Goal: Transaction & Acquisition: Purchase product/service

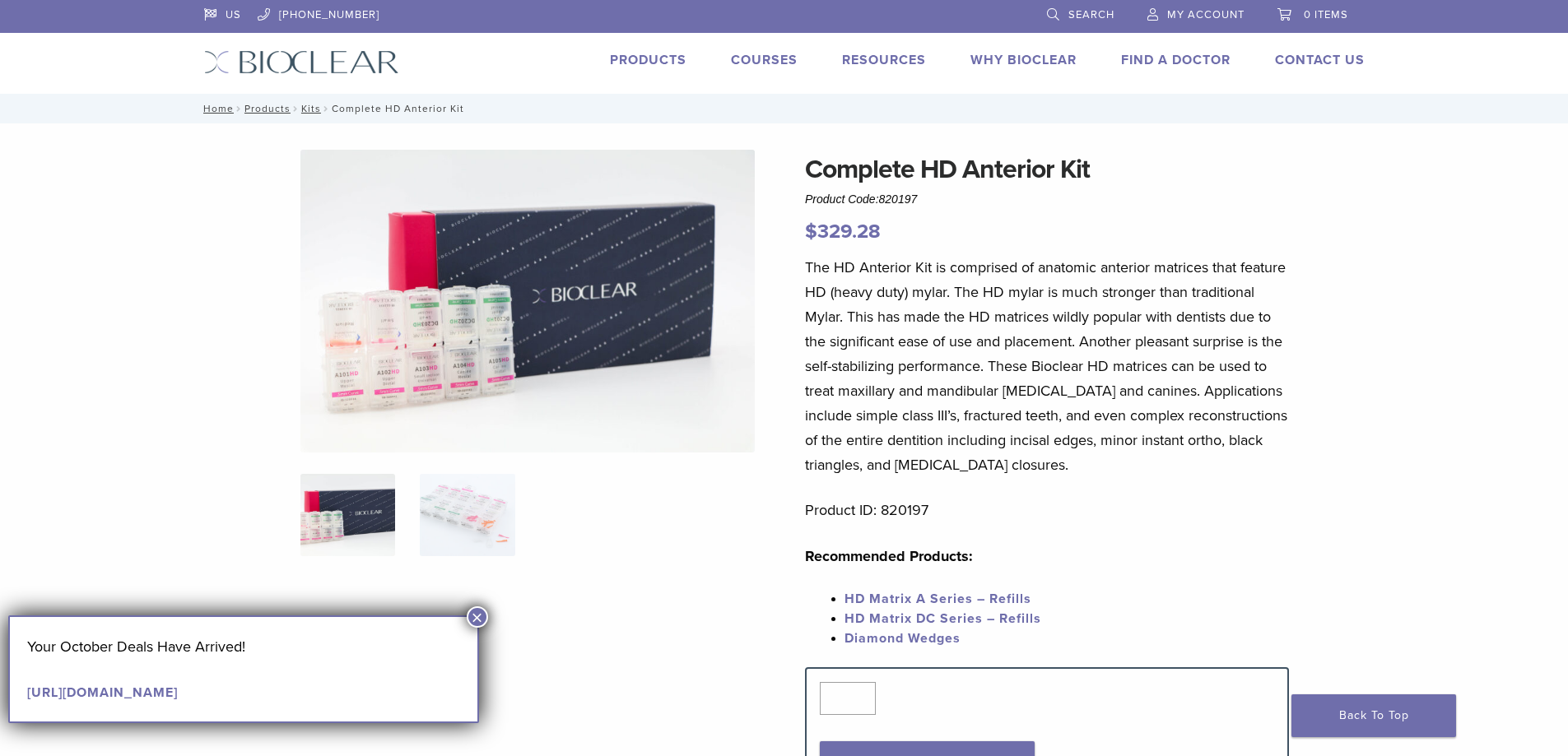
click at [669, 59] on link "Products" at bounding box center [649, 60] width 77 height 16
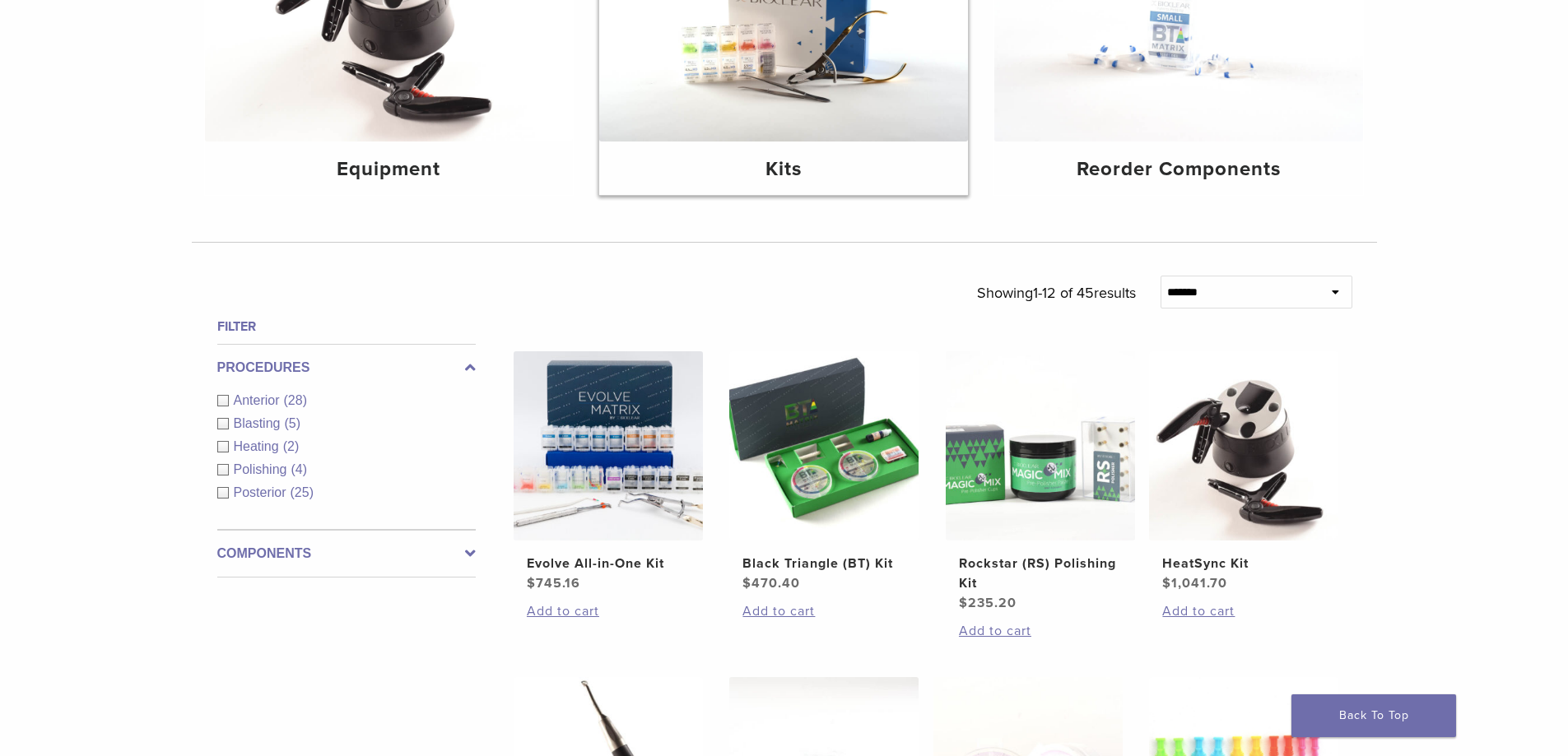
scroll to position [329, 0]
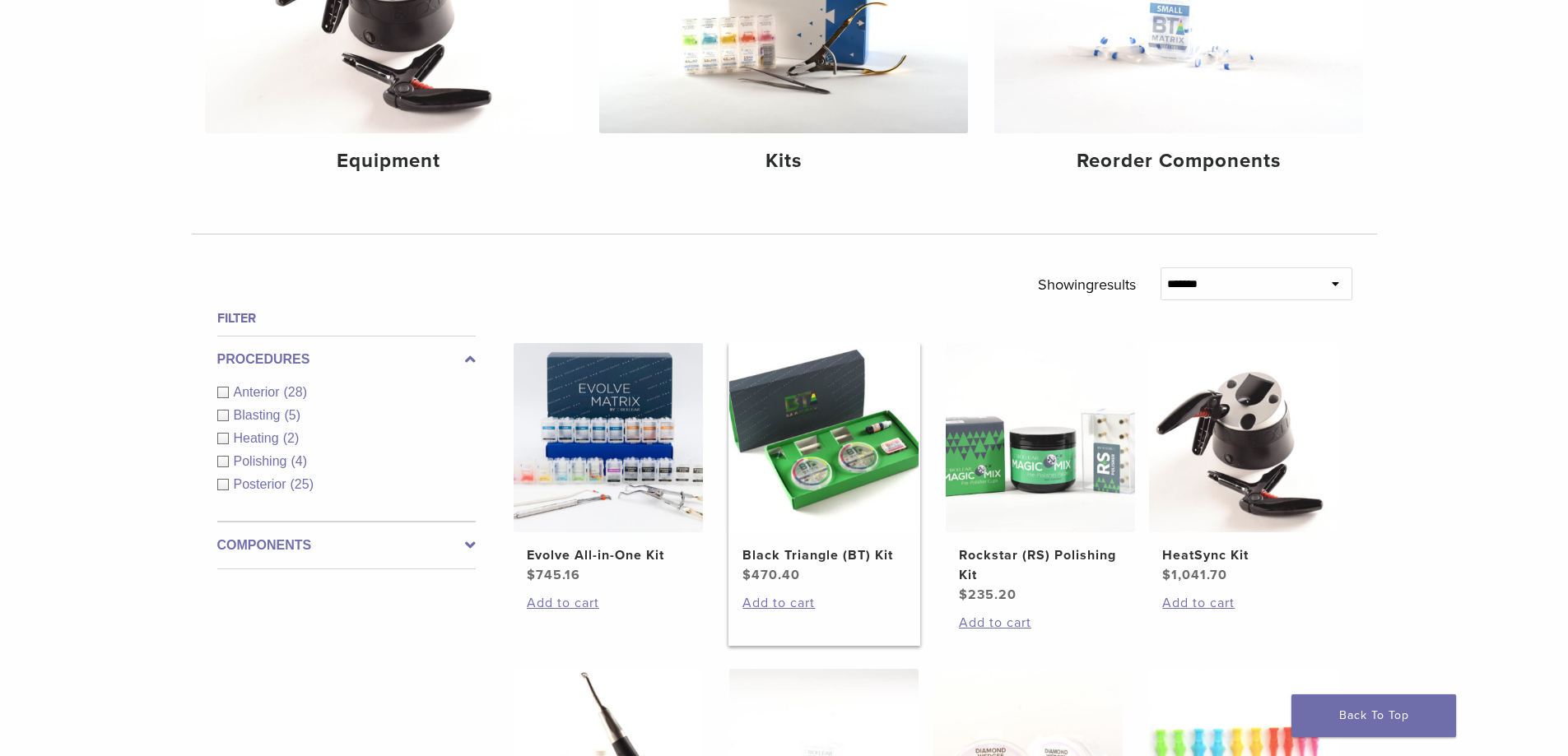
click at [814, 429] on img at bounding box center [825, 438] width 189 height 189
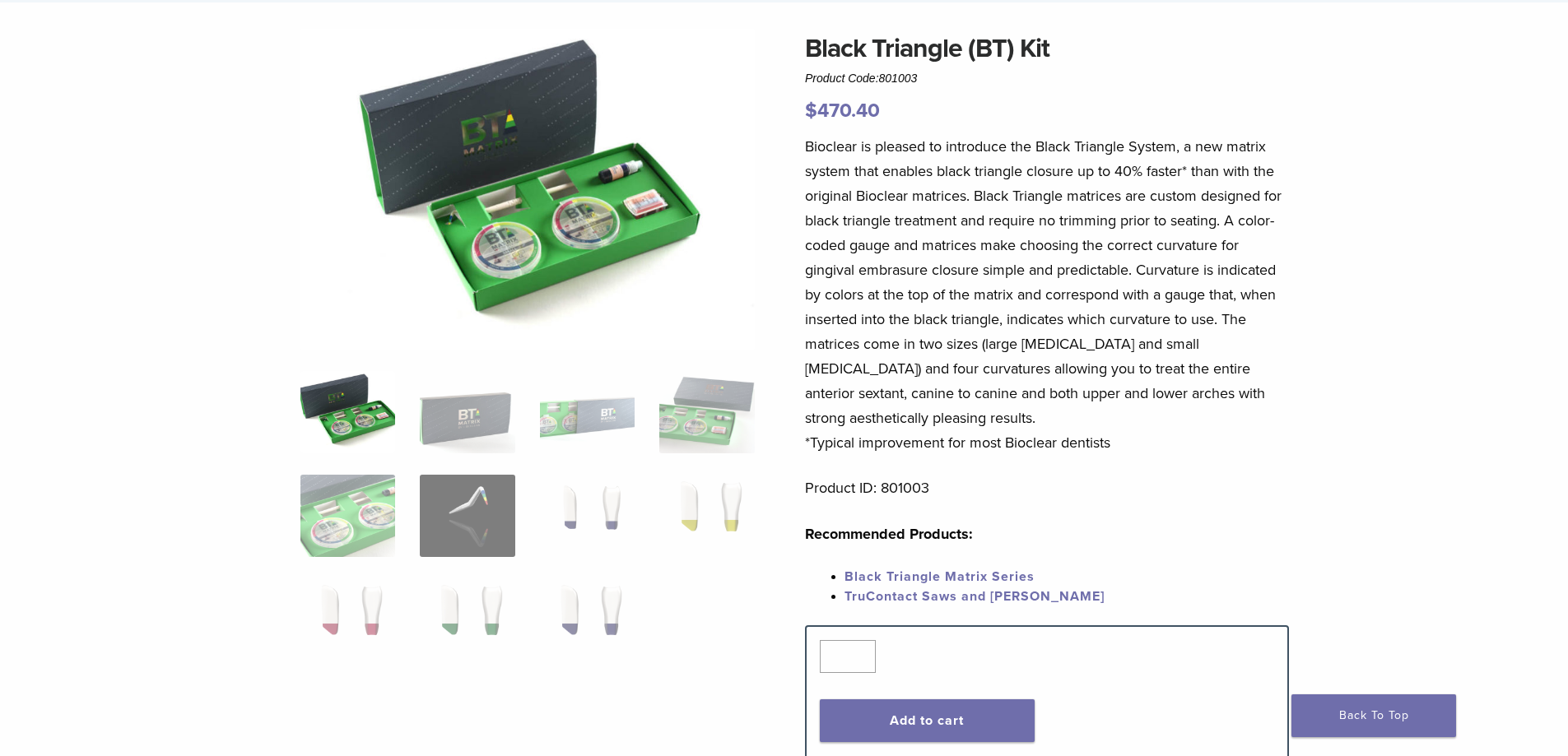
scroll to position [247, 0]
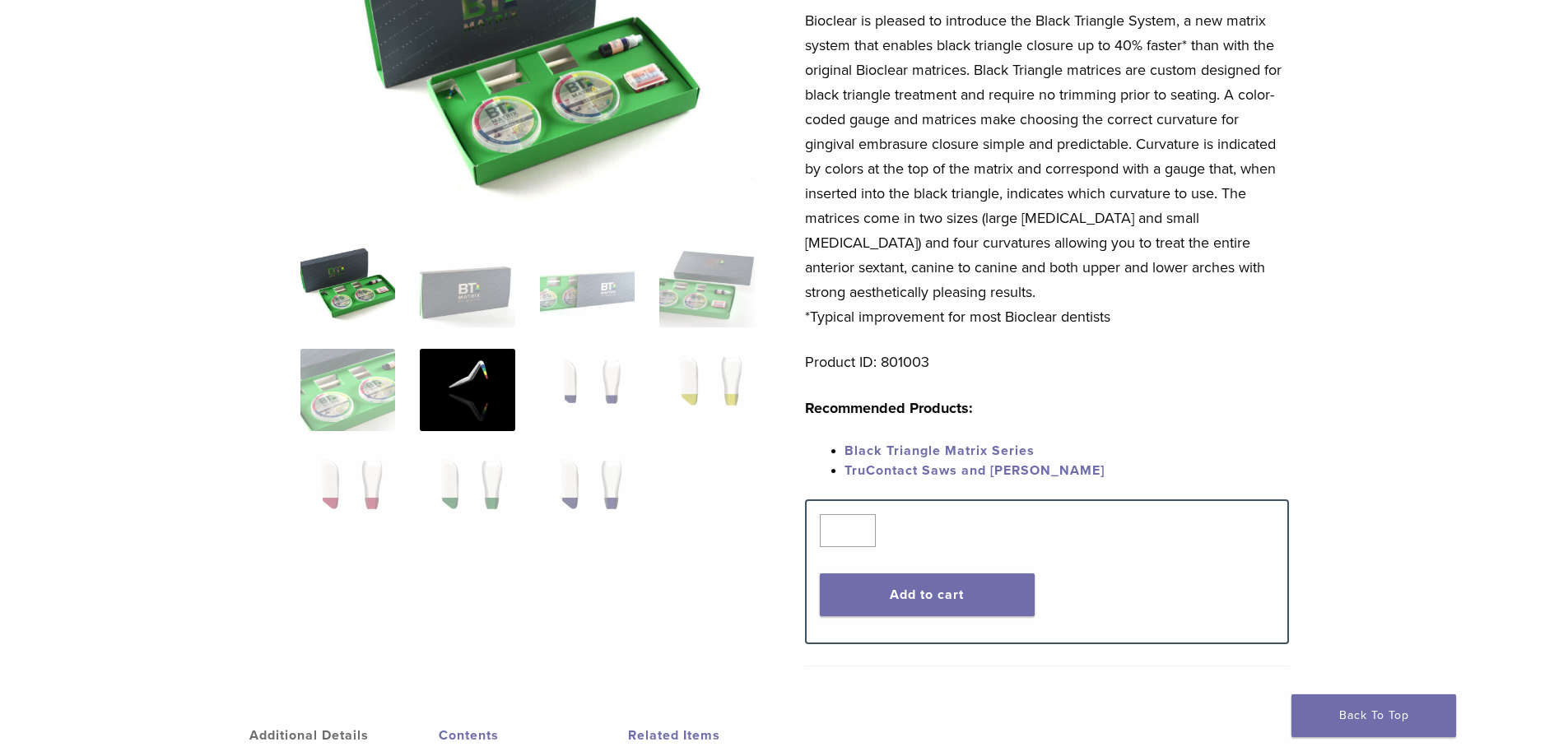
click at [498, 423] on img at bounding box center [466, 390] width 95 height 83
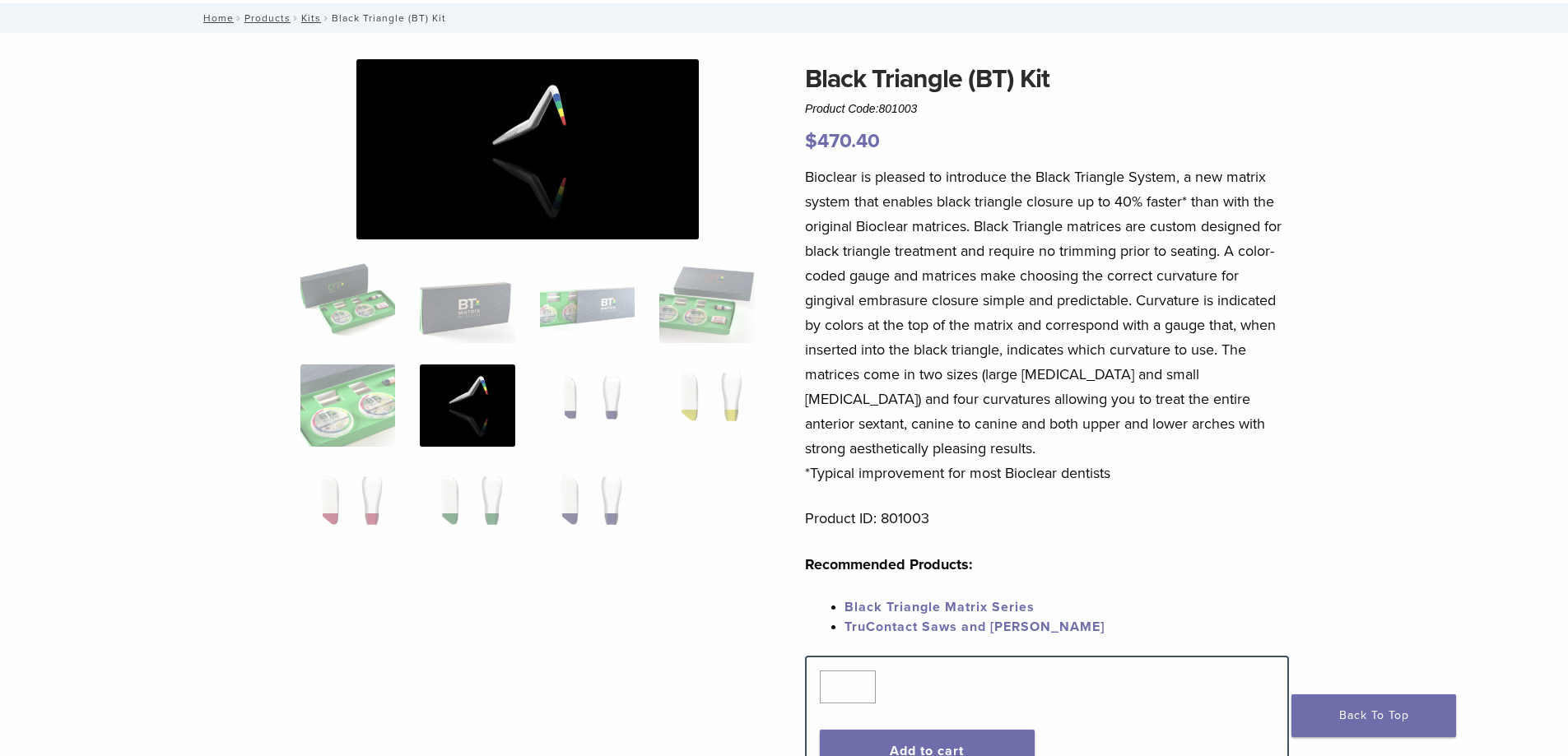
scroll to position [83, 0]
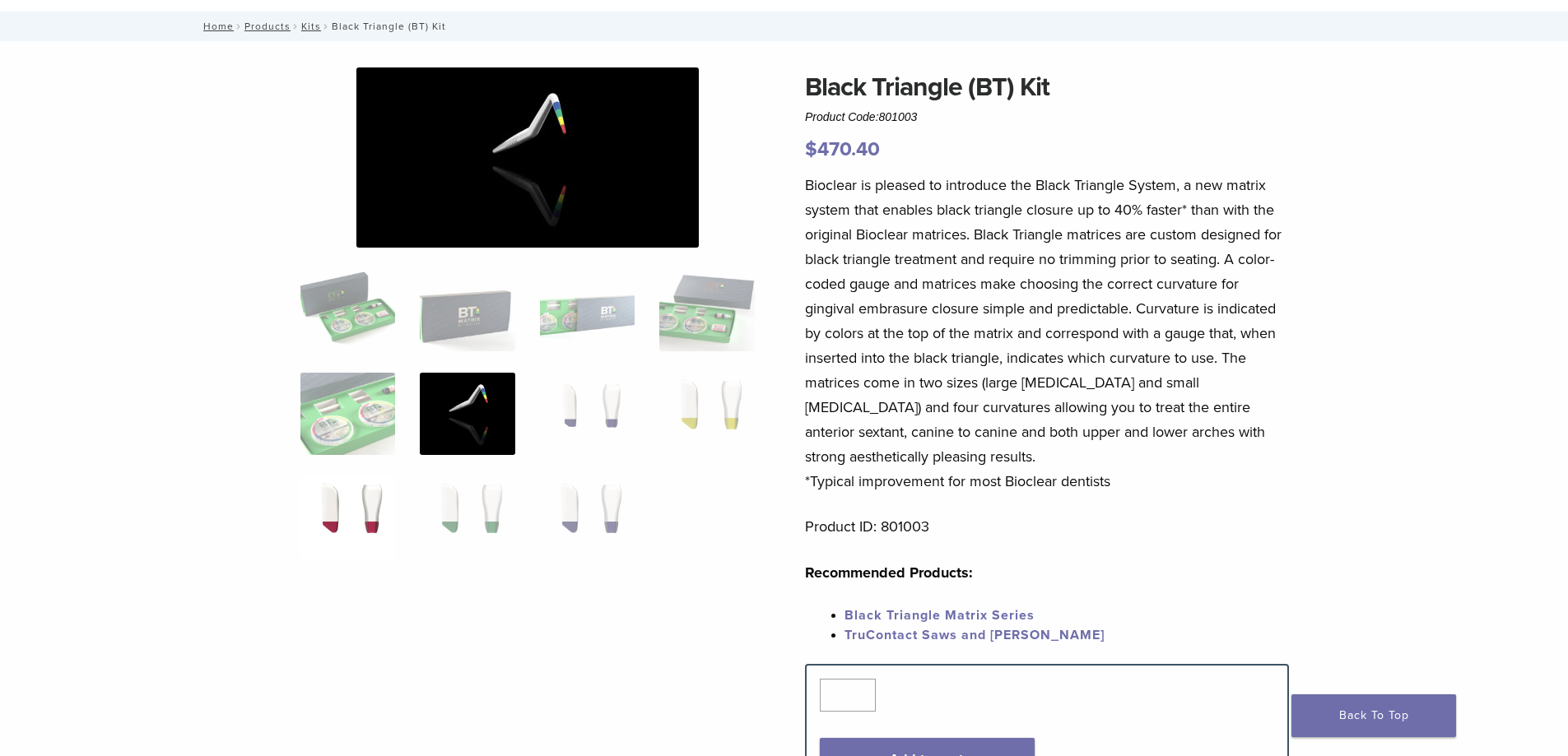
click at [385, 501] on img at bounding box center [347, 517] width 95 height 83
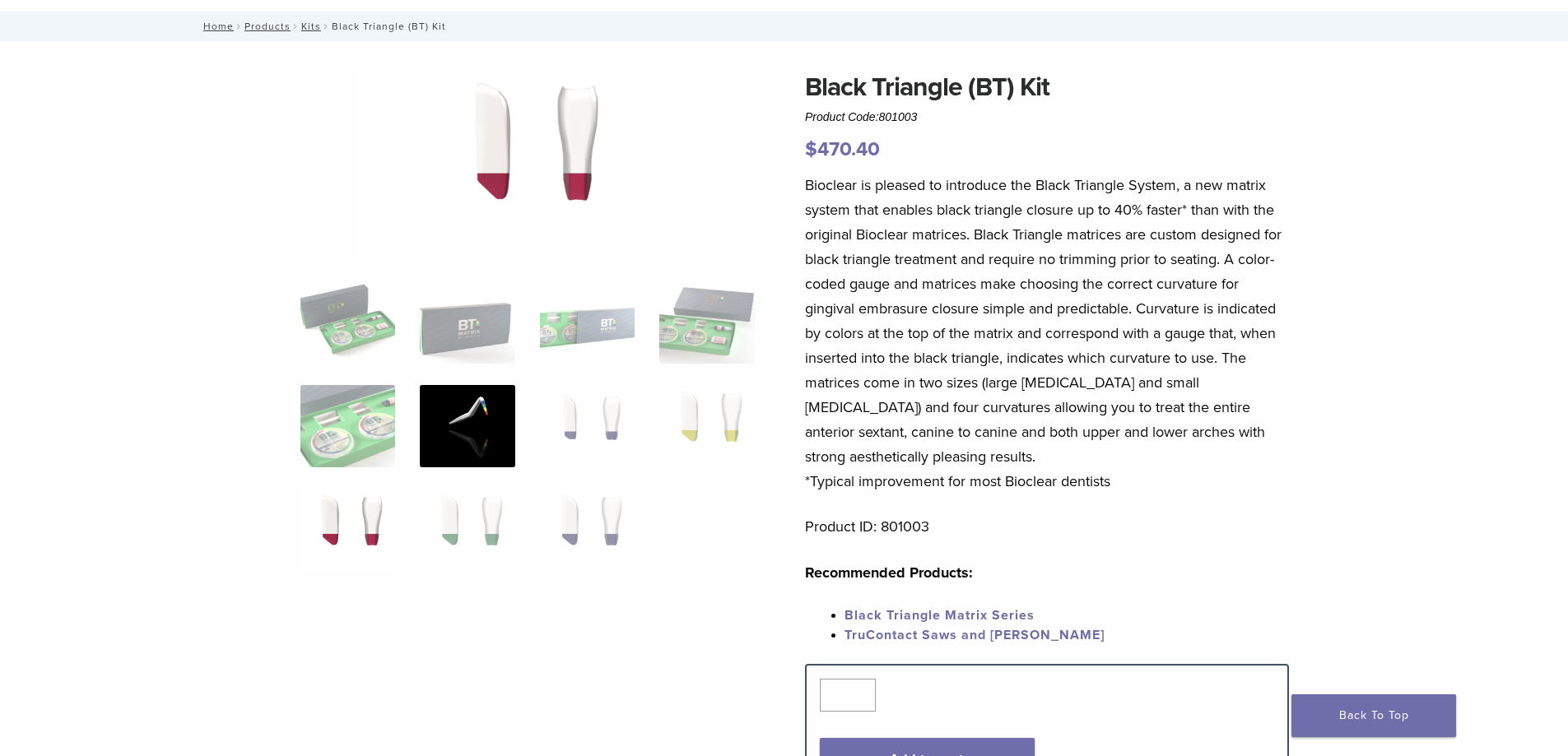
click at [495, 415] on img at bounding box center [466, 426] width 95 height 83
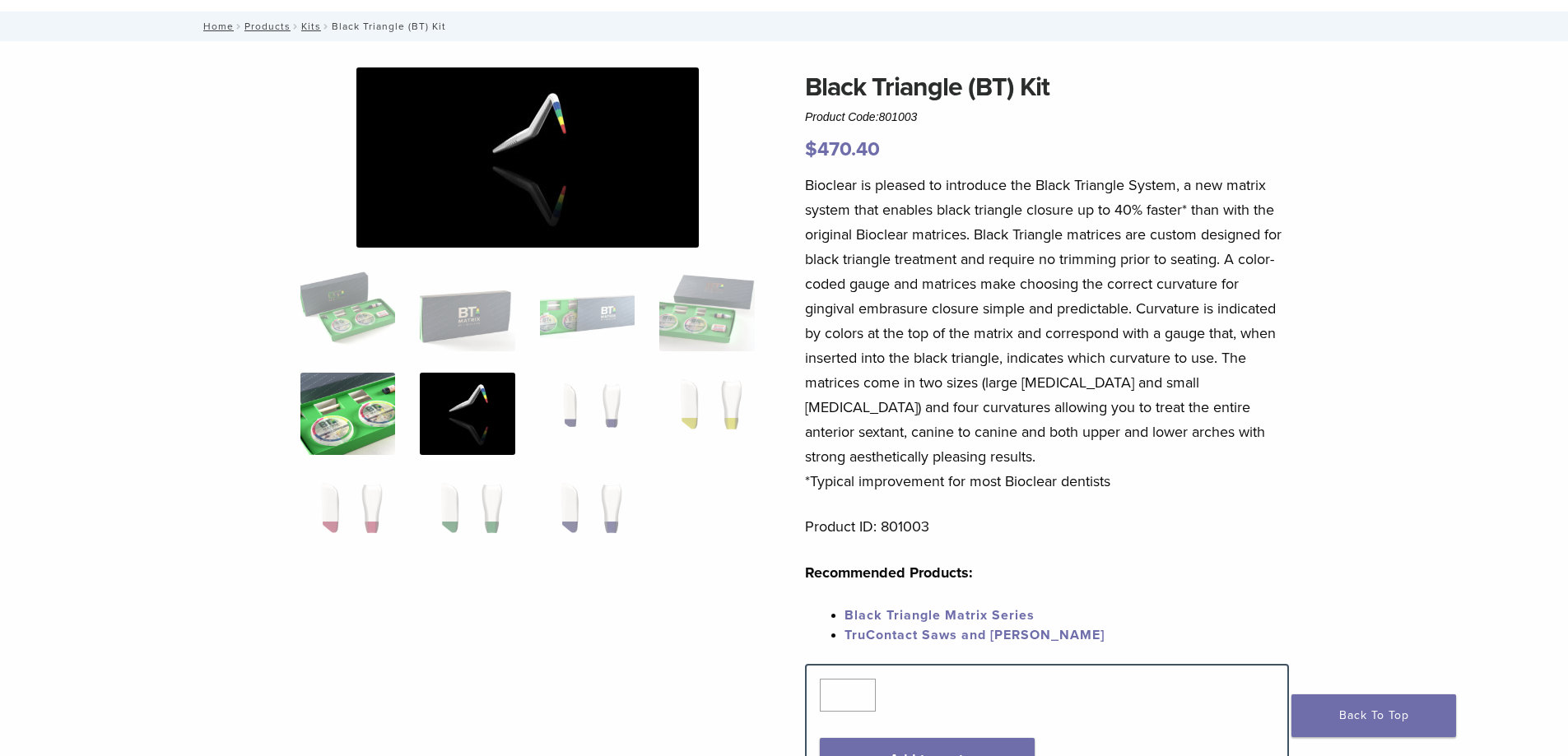
click at [351, 399] on img at bounding box center [347, 413] width 95 height 83
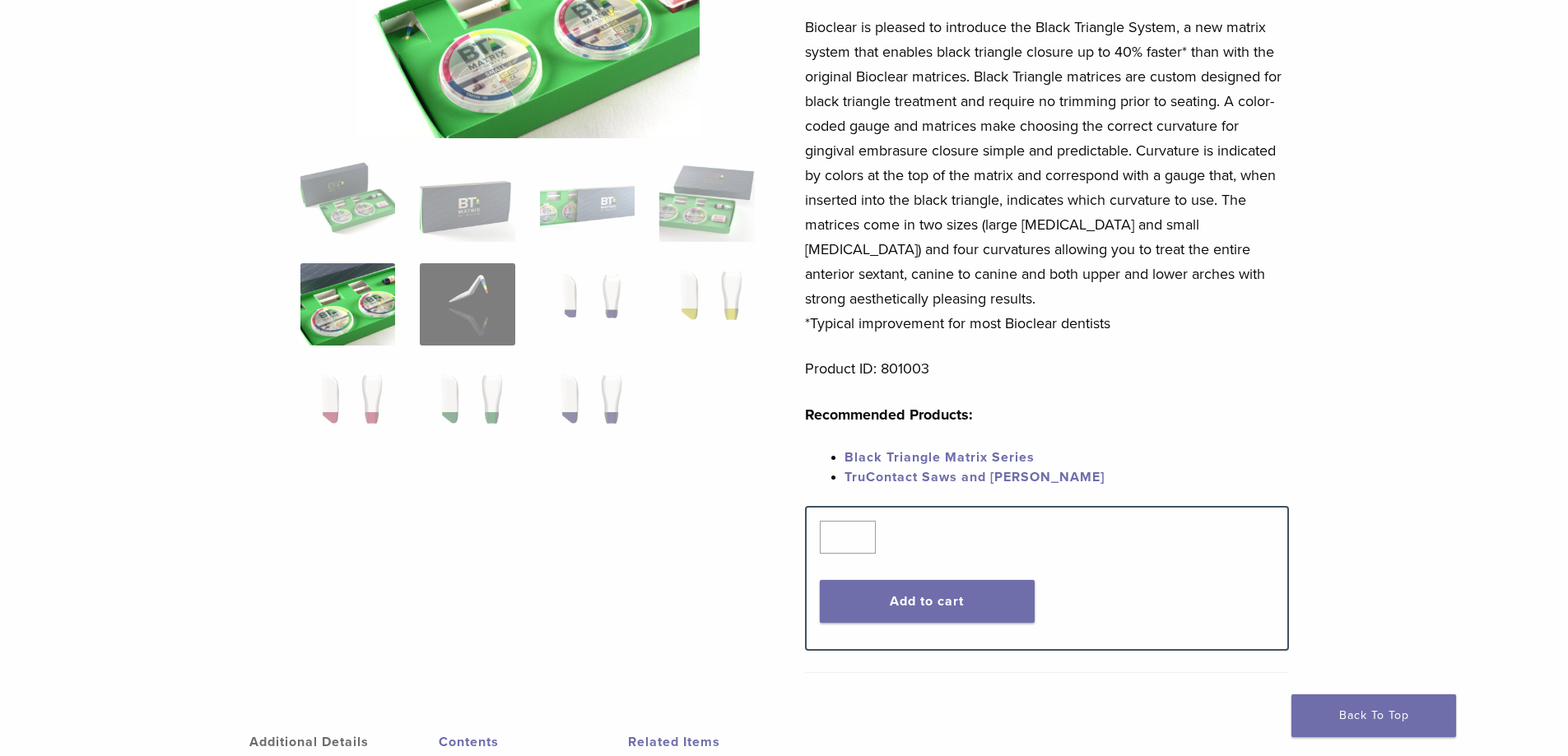
scroll to position [247, 0]
